Goal: Information Seeking & Learning: Learn about a topic

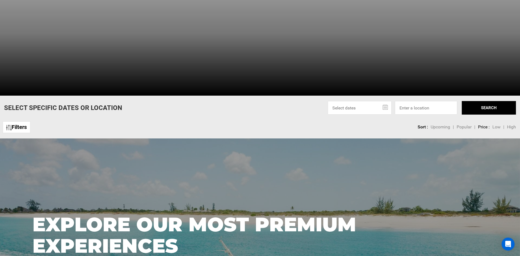
scroll to position [265, 0]
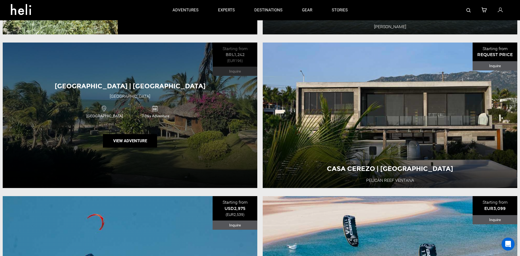
scroll to position [1453, 0]
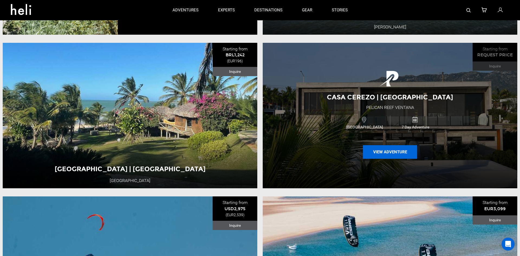
click at [368, 145] on button "View Adventure" at bounding box center [390, 152] width 54 height 14
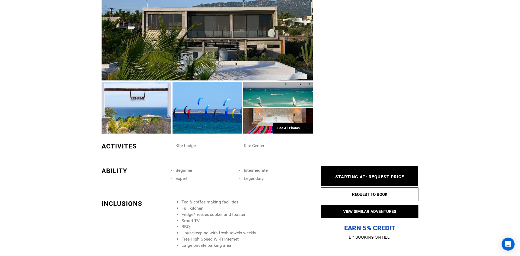
scroll to position [324, 0]
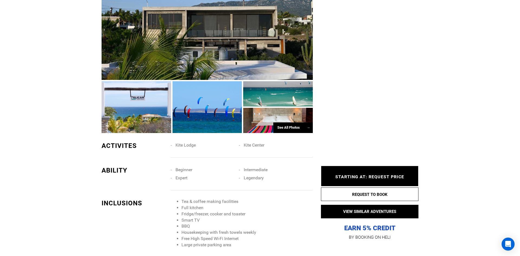
click at [176, 117] on div at bounding box center [208, 107] width 70 height 52
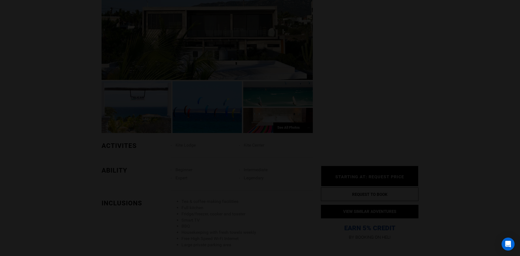
click at [176, 117] on div at bounding box center [260, 128] width 520 height 256
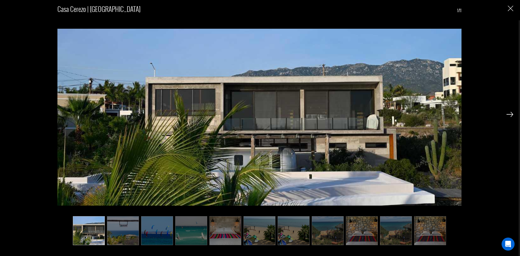
scroll to position [304, 0]
click at [512, 10] on img "Close" at bounding box center [510, 8] width 5 height 5
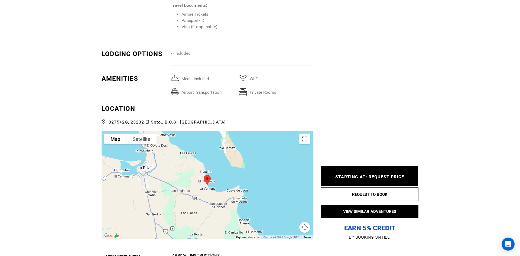
scroll to position [691, 0]
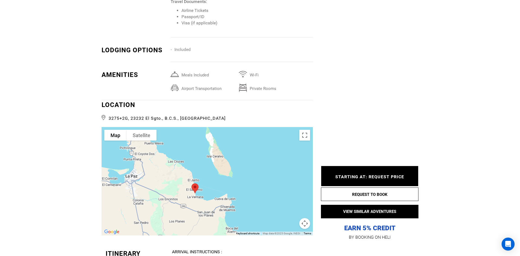
drag, startPoint x: 180, startPoint y: 180, endPoint x: 171, endPoint y: 194, distance: 17.1
click at [171, 194] on div at bounding box center [207, 181] width 211 height 108
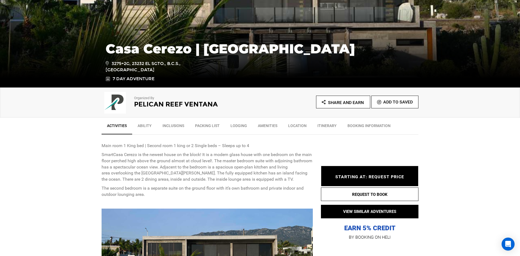
scroll to position [95, 0]
click at [138, 119] on ul "Activities Ability Inclusions Packing List Lodging Amenities Location Itinerary…" at bounding box center [260, 125] width 317 height 17
click at [143, 126] on link "Ability" at bounding box center [144, 127] width 25 height 14
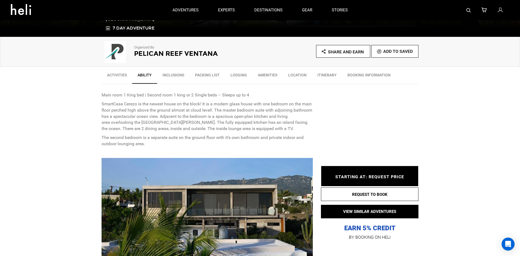
scroll to position [0, 0]
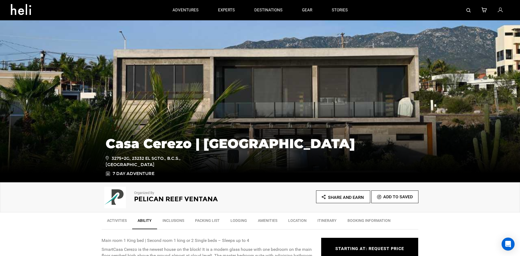
click at [181, 217] on link "Inclusions" at bounding box center [173, 222] width 33 height 14
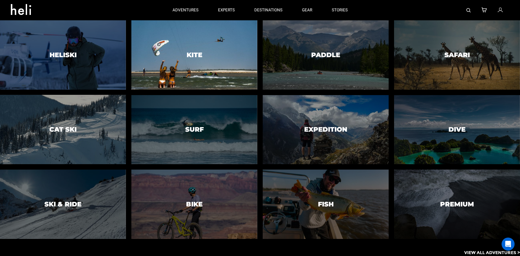
click at [195, 54] on h3 "Kite" at bounding box center [195, 54] width 16 height 7
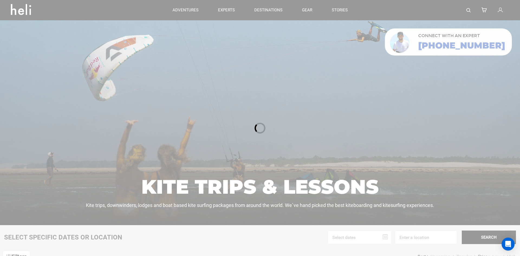
scroll to position [181, 0]
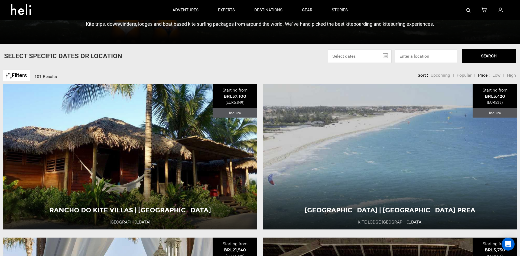
click at [511, 76] on span "High" at bounding box center [511, 75] width 9 height 5
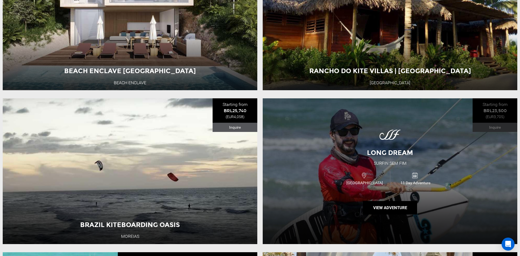
scroll to position [1099, 0]
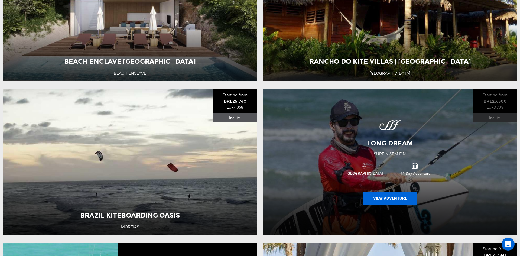
click at [368, 195] on button "View Adventure" at bounding box center [390, 199] width 54 height 14
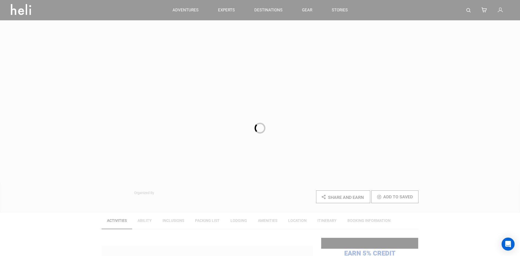
click at [376, 196] on div at bounding box center [260, 128] width 520 height 256
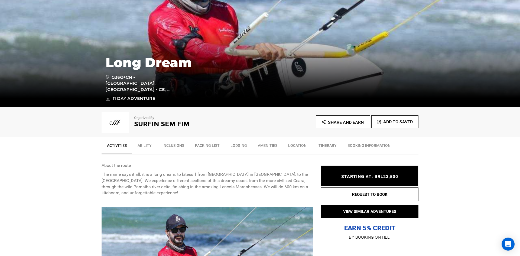
scroll to position [81, 0]
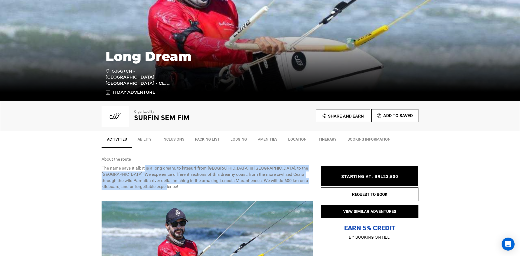
drag, startPoint x: 144, startPoint y: 167, endPoint x: 163, endPoint y: 185, distance: 26.1
click at [163, 185] on p "The name says it all: it is a long dream, to kitesurf from [GEOGRAPHIC_DATA] in…" at bounding box center [207, 177] width 211 height 25
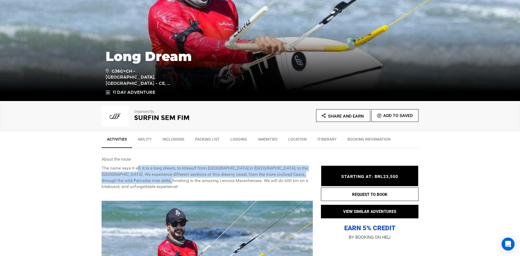
drag, startPoint x: 137, startPoint y: 168, endPoint x: 168, endPoint y: 183, distance: 34.5
click at [168, 183] on p "The name says it all: it is a long dream, to kitesurf from [GEOGRAPHIC_DATA] in…" at bounding box center [207, 177] width 211 height 25
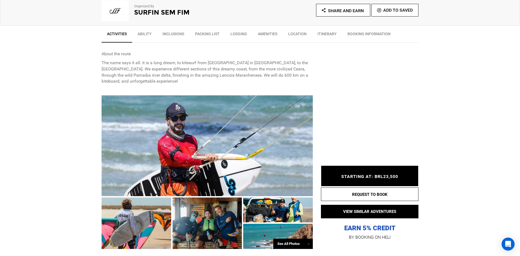
scroll to position [193, 0]
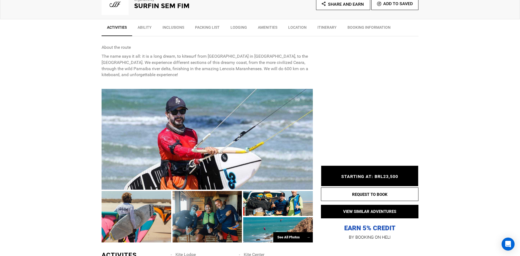
click at [196, 150] on div at bounding box center [207, 139] width 211 height 101
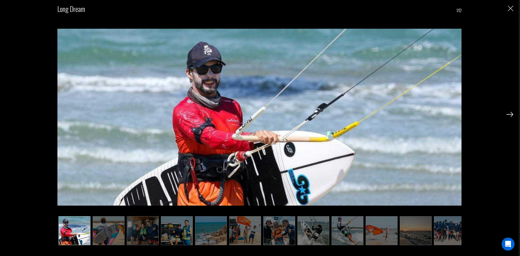
click at [508, 116] on img at bounding box center [510, 114] width 7 height 5
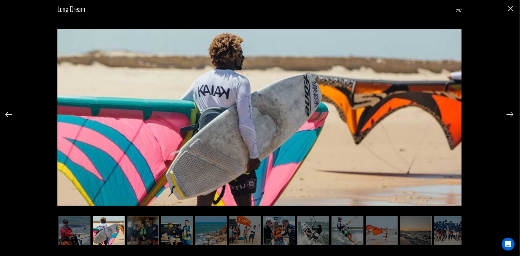
click at [508, 115] on img at bounding box center [510, 114] width 7 height 5
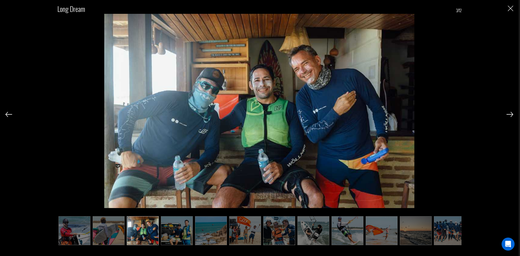
click at [508, 115] on img at bounding box center [510, 114] width 7 height 5
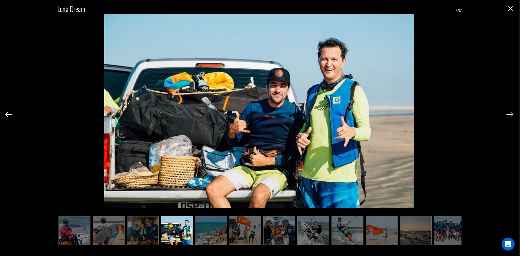
click at [508, 115] on img at bounding box center [510, 114] width 7 height 5
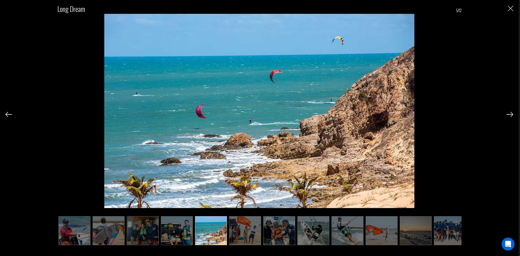
click at [508, 115] on img at bounding box center [510, 114] width 7 height 5
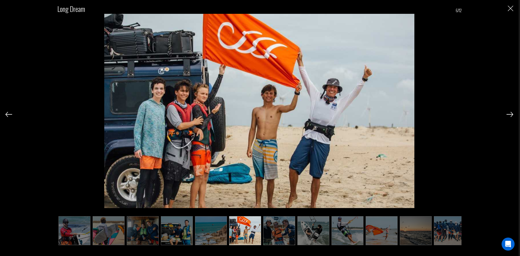
click at [508, 115] on img at bounding box center [510, 114] width 7 height 5
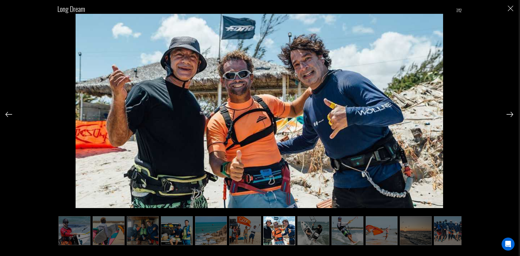
scroll to position [0, 5]
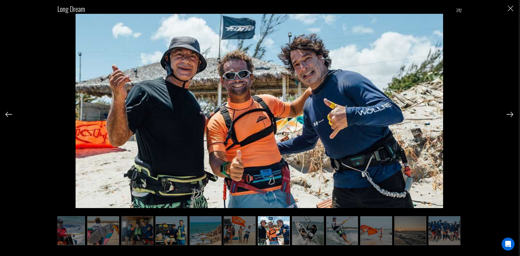
click at [508, 115] on img at bounding box center [510, 114] width 7 height 5
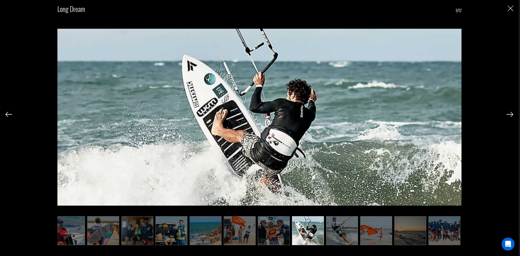
click at [508, 115] on img at bounding box center [510, 114] width 7 height 5
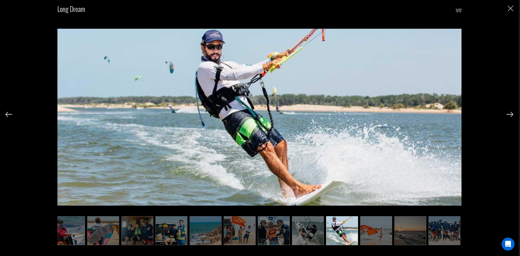
click at [508, 115] on img at bounding box center [510, 114] width 7 height 5
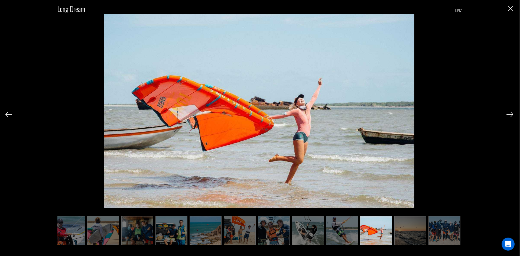
click at [508, 115] on img at bounding box center [510, 114] width 7 height 5
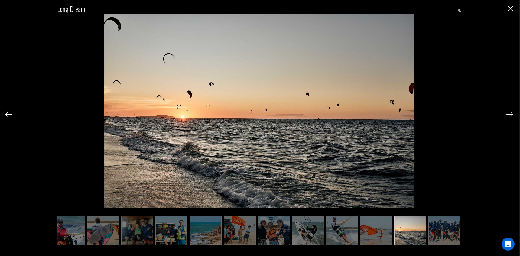
click at [508, 115] on img at bounding box center [510, 114] width 7 height 5
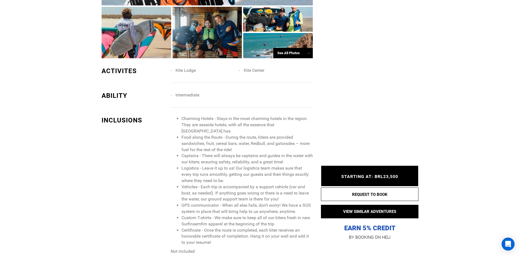
scroll to position [379, 0]
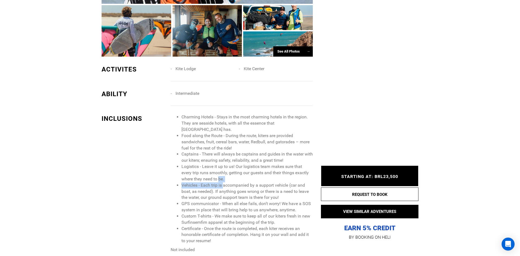
drag, startPoint x: 219, startPoint y: 182, endPoint x: 224, endPoint y: 187, distance: 7.5
click at [224, 187] on ul "Charming Hotels - Stays in the most charming hotels in the region. They are sea…" at bounding box center [242, 179] width 142 height 130
click at [224, 187] on li "Vehicles - Each trip is accompanied by a support vehicle (car and boat, as need…" at bounding box center [247, 191] width 131 height 19
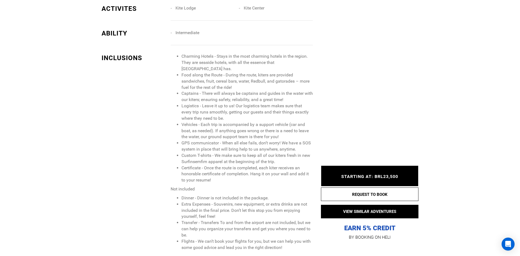
scroll to position [440, 0]
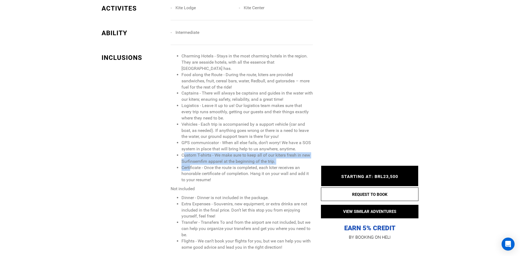
drag, startPoint x: 184, startPoint y: 157, endPoint x: 191, endPoint y: 167, distance: 12.2
click at [191, 167] on ul "Charming Hotels - Stays in the most charming hotels in the region. They are sea…" at bounding box center [242, 118] width 142 height 130
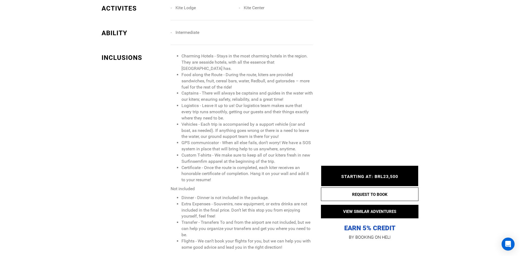
click at [203, 172] on li "Certificate - Once the route is completed, each kiter receives an honorable cer…" at bounding box center [247, 174] width 131 height 19
drag, startPoint x: 208, startPoint y: 161, endPoint x: 180, endPoint y: 161, distance: 27.9
click at [180, 161] on ul "Charming Hotels - Stays in the most charming hotels in the region. They are sea…" at bounding box center [242, 118] width 142 height 130
copy li "Surfinsemfim"
click at [170, 184] on div "INCLUSIONS Charming Hotels - Stays in the most charming hotels in the region. T…" at bounding box center [207, 157] width 219 height 208
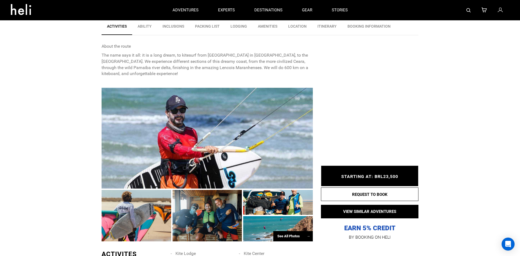
scroll to position [188, 0]
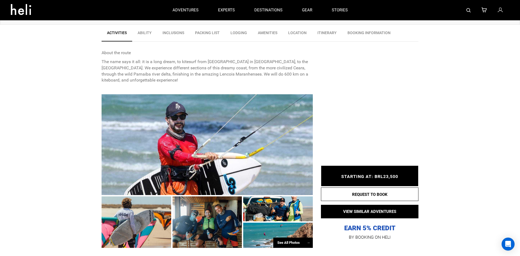
click at [186, 142] on div at bounding box center [207, 144] width 211 height 101
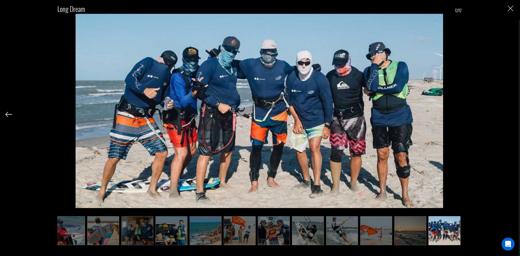
scroll to position [175, 0]
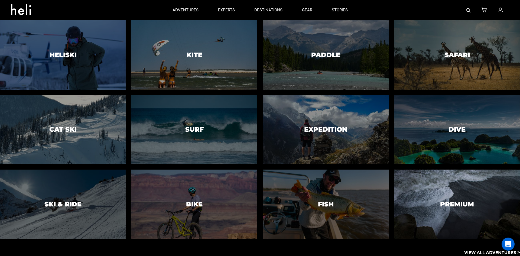
click at [469, 206] on h3 "Premium" at bounding box center [457, 204] width 34 height 7
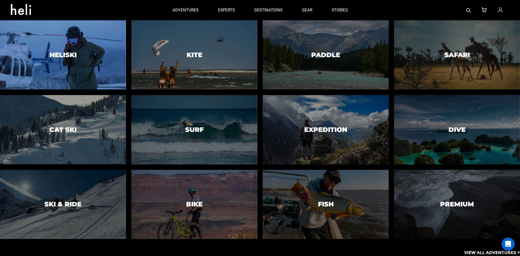
click at [65, 53] on h3 "Heliski" at bounding box center [63, 54] width 27 height 7
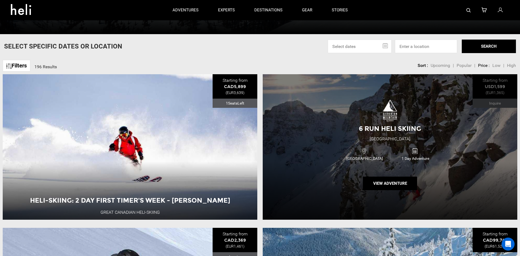
scroll to position [191, 0]
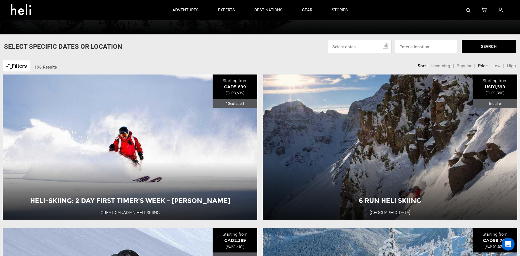
click at [509, 64] on span "High" at bounding box center [511, 65] width 9 height 5
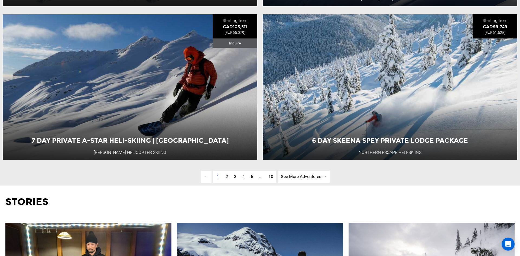
scroll to position [1788, 0]
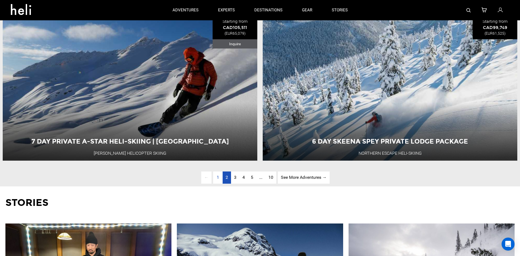
click at [226, 178] on span "2" at bounding box center [227, 177] width 2 height 5
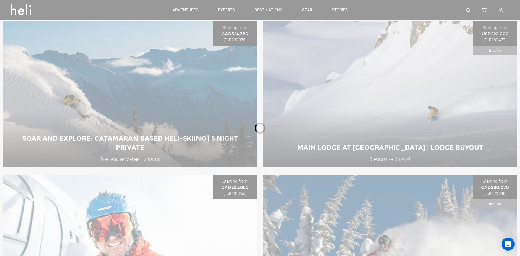
scroll to position [240, 0]
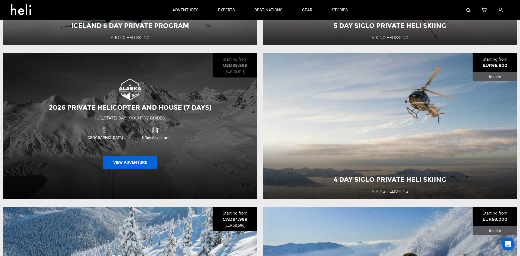
scroll to position [364, 0]
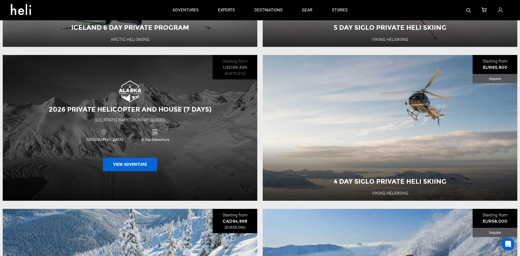
click at [117, 159] on button "View Adventure" at bounding box center [130, 165] width 54 height 14
click at [119, 164] on button "View Adventure" at bounding box center [130, 165] width 54 height 14
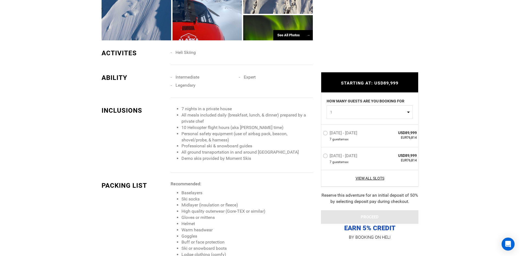
scroll to position [407, 0]
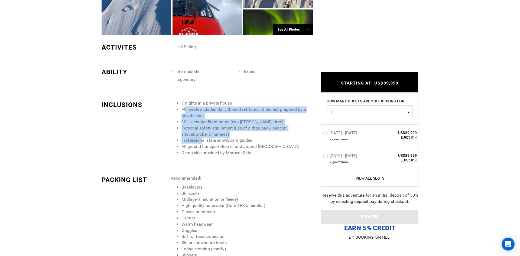
drag, startPoint x: 186, startPoint y: 112, endPoint x: 206, endPoint y: 141, distance: 35.6
click at [206, 141] on ul "7 nights in a private house All meals included daily (breakfast, lunch, & dinne…" at bounding box center [242, 128] width 142 height 56
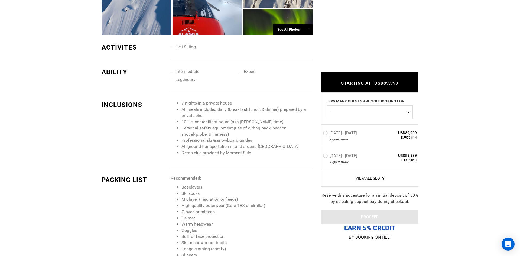
click at [216, 151] on li "Demo skis provided by Moment Skis" at bounding box center [247, 153] width 131 height 6
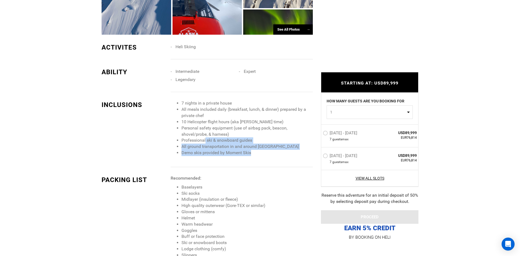
drag, startPoint x: 251, startPoint y: 155, endPoint x: 205, endPoint y: 140, distance: 48.6
click at [205, 140] on ul "7 nights in a private house All meals included daily (breakfast, lunch, & dinne…" at bounding box center [242, 128] width 142 height 56
click at [205, 140] on li "Professional ski & snowboard guides" at bounding box center [247, 140] width 131 height 6
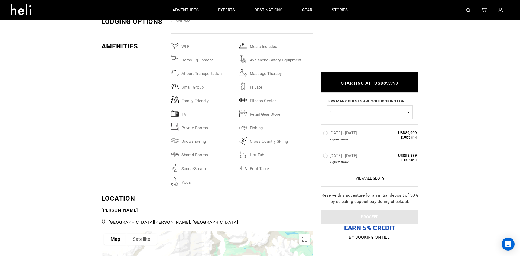
scroll to position [0, 0]
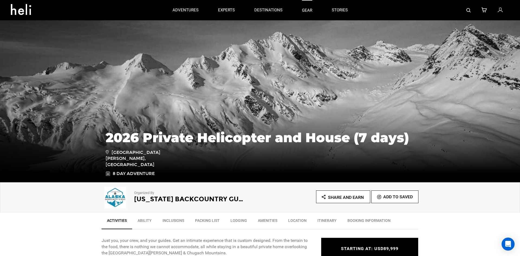
click at [306, 8] on link "gear" at bounding box center [307, 10] width 10 height 20
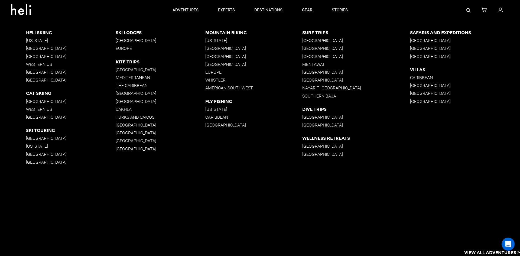
click at [423, 57] on p "Antarctica" at bounding box center [465, 56] width 110 height 5
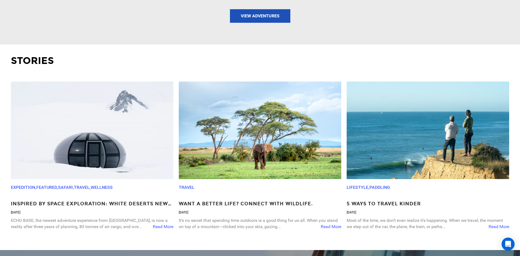
scroll to position [895, 0]
